Goal: Information Seeking & Learning: Learn about a topic

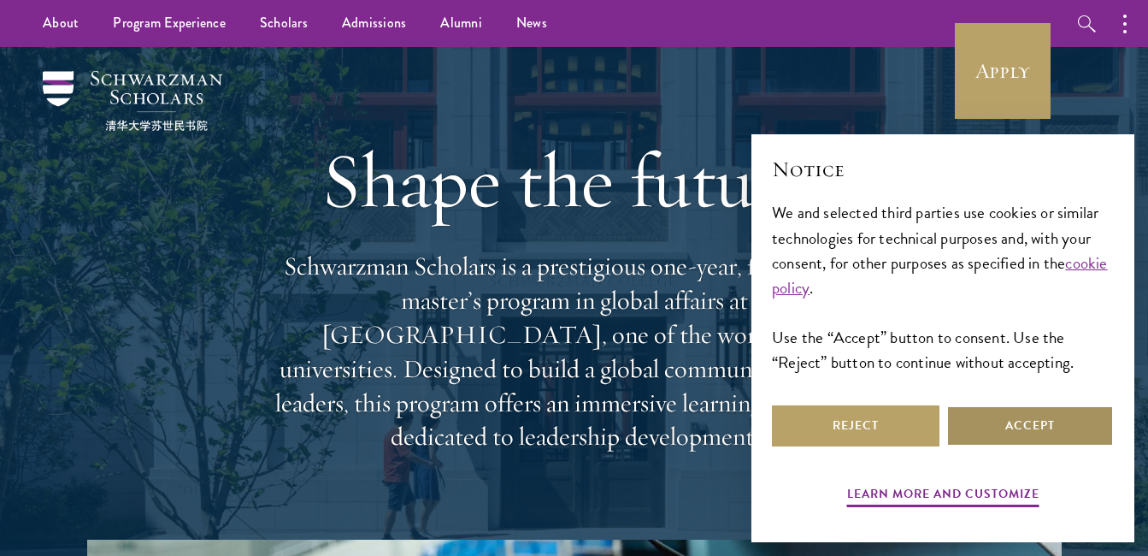
click at [1017, 433] on button "Accept" at bounding box center [1030, 425] width 168 height 41
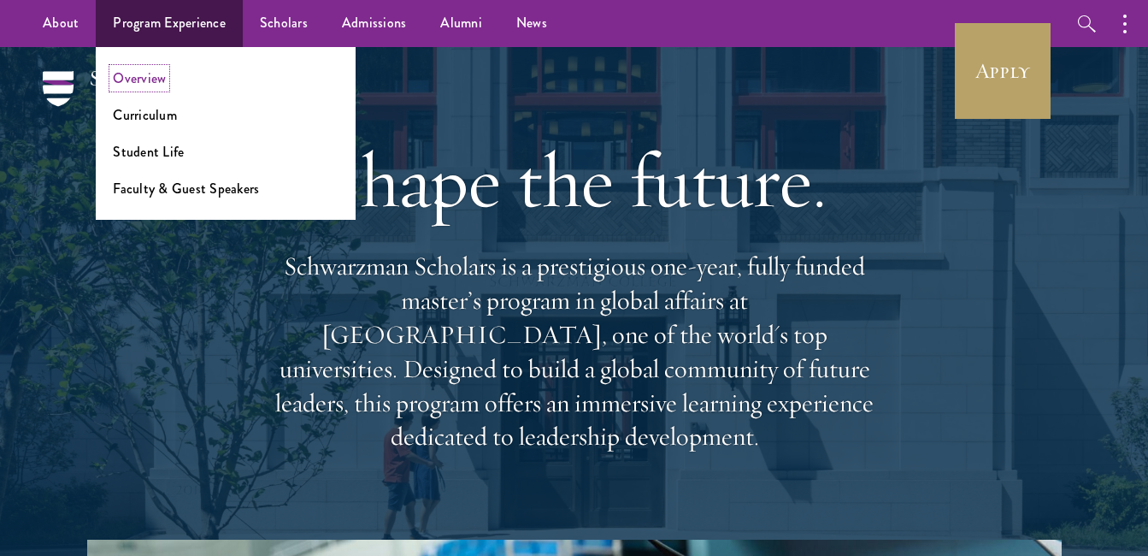
click at [143, 82] on link "Overview" at bounding box center [139, 78] width 53 height 20
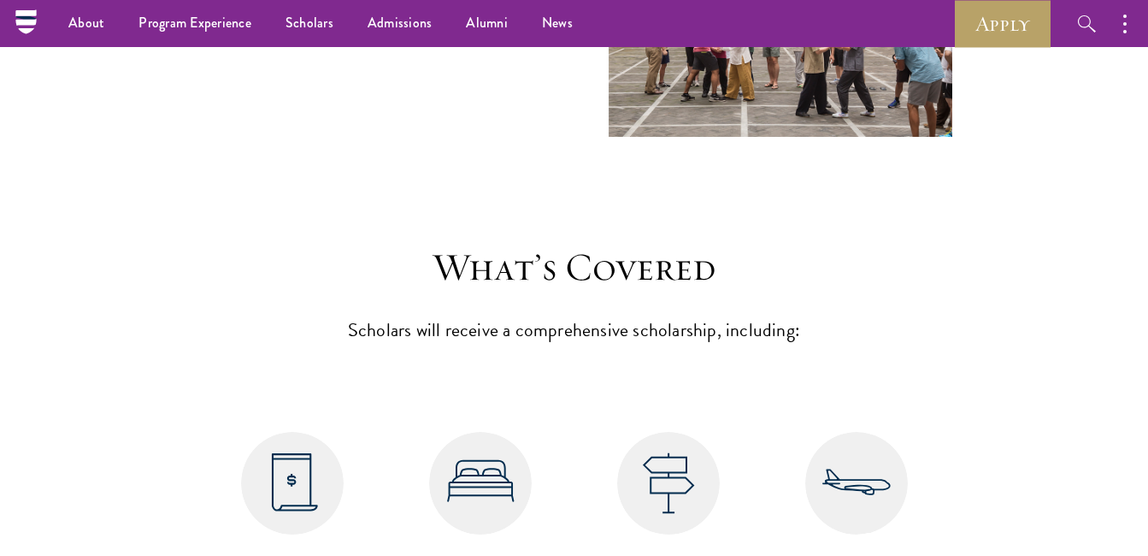
scroll to position [6407, 0]
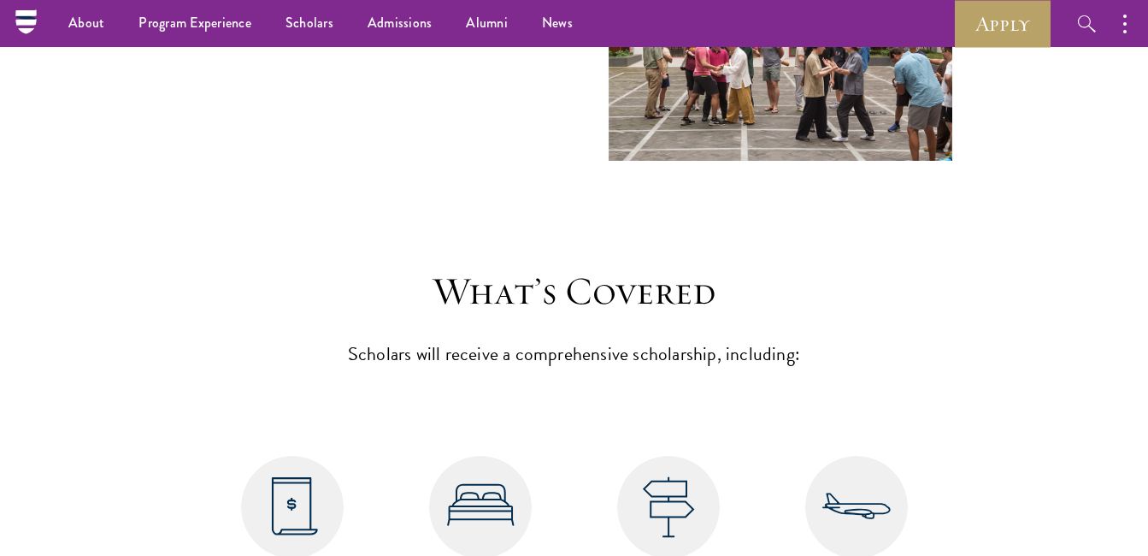
click at [303, 456] on img at bounding box center [292, 507] width 103 height 103
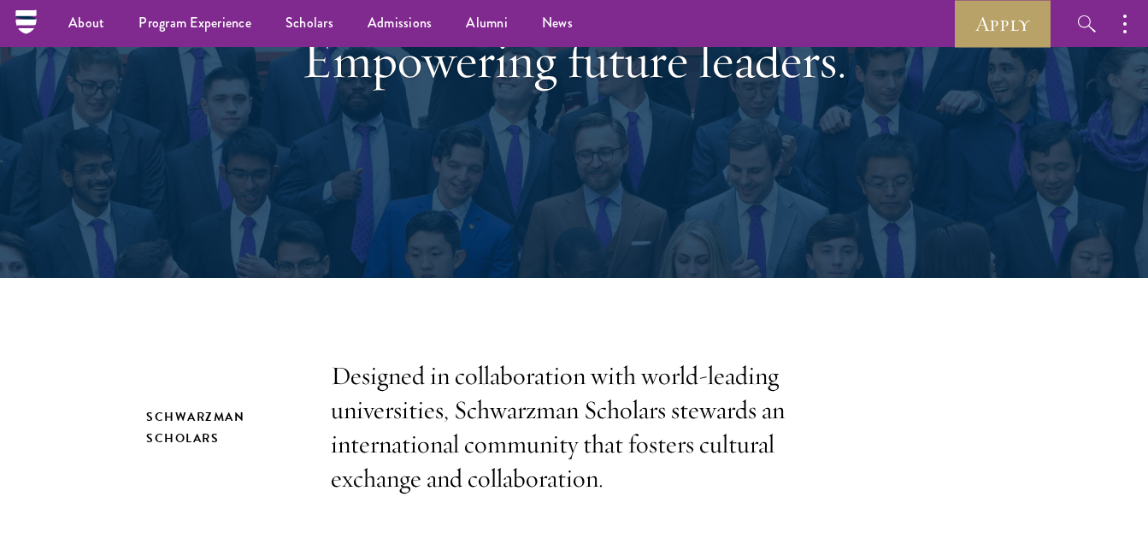
scroll to position [0, 0]
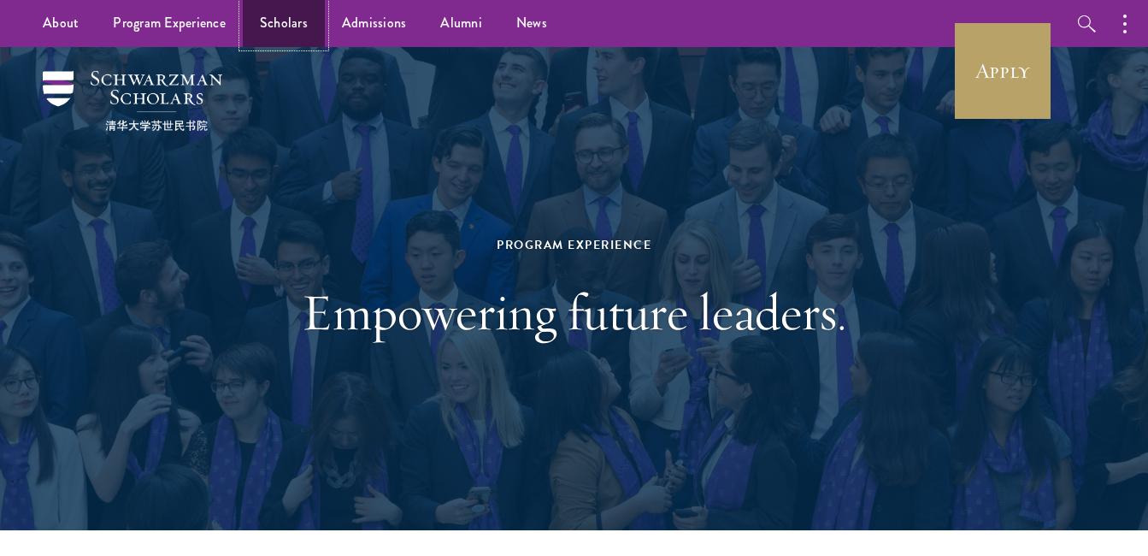
click at [287, 23] on link "Scholars" at bounding box center [284, 23] width 82 height 47
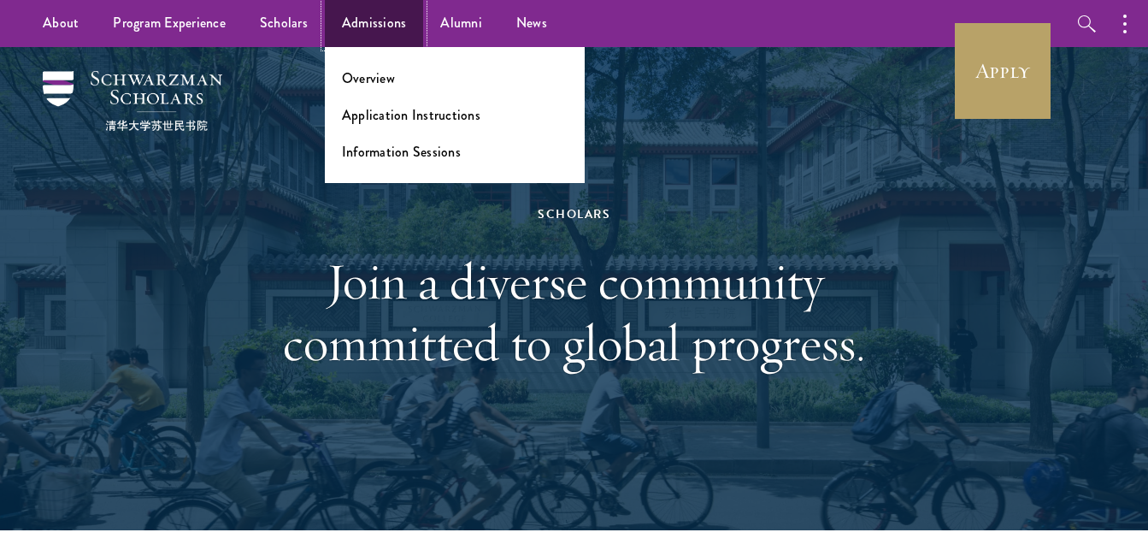
click at [356, 21] on link "Admissions" at bounding box center [374, 23] width 99 height 47
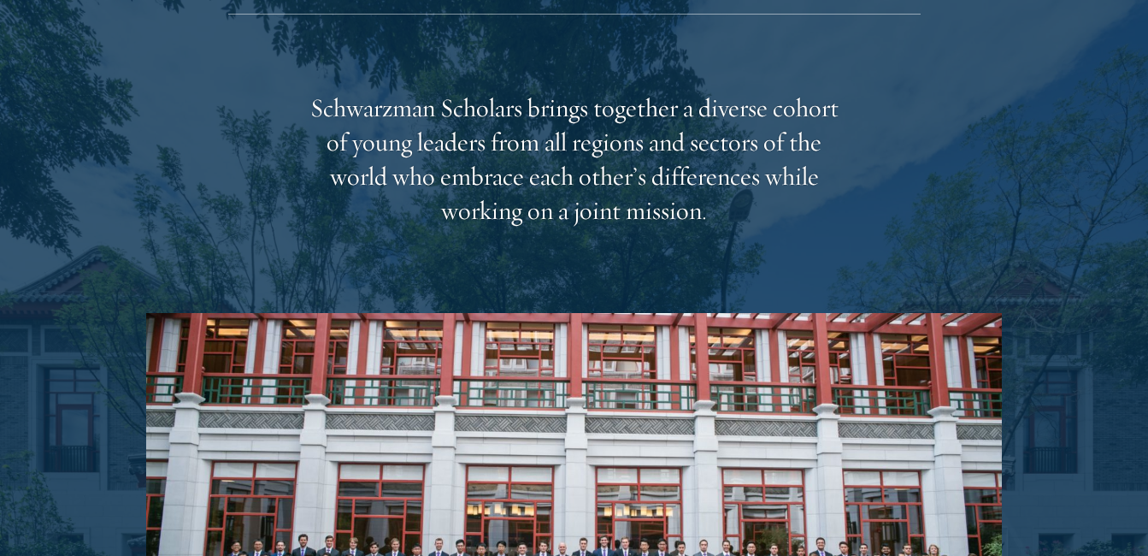
scroll to position [2906, 0]
